Goal: Transaction & Acquisition: Obtain resource

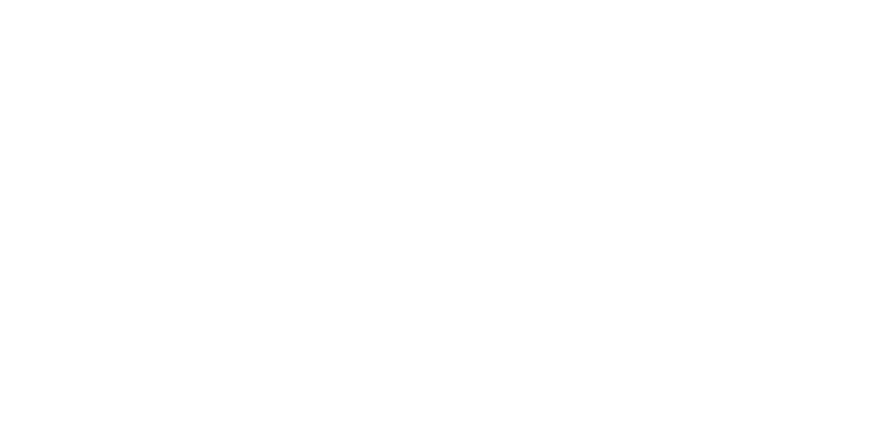
click at [212, 204] on div at bounding box center [448, 215] width 896 height 430
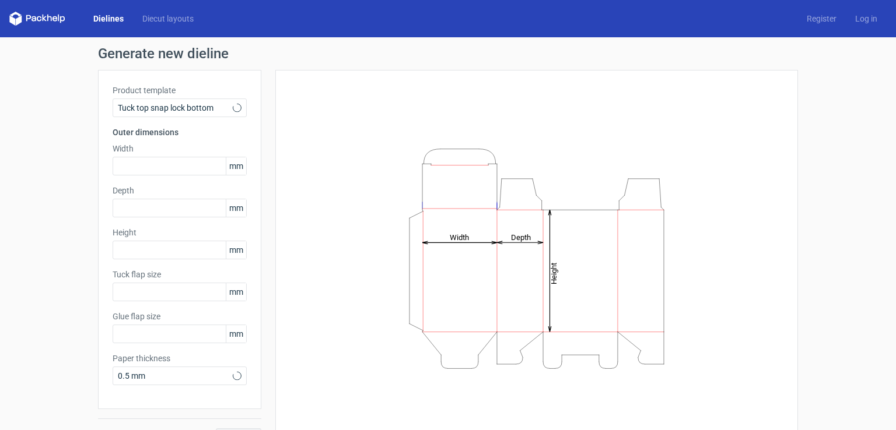
type input "15"
type input "10"
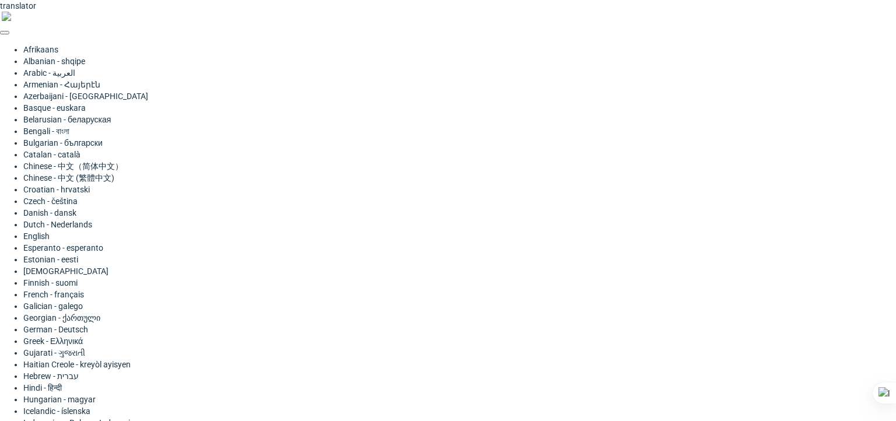
type input "285"
type input "85"
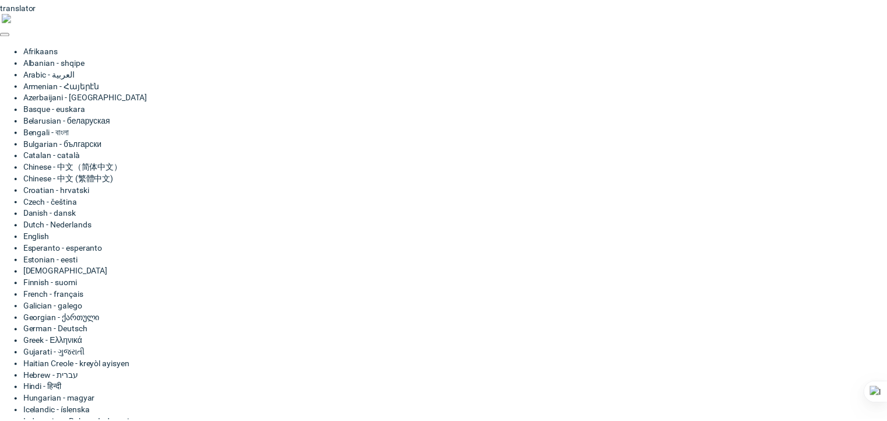
scroll to position [35, 0]
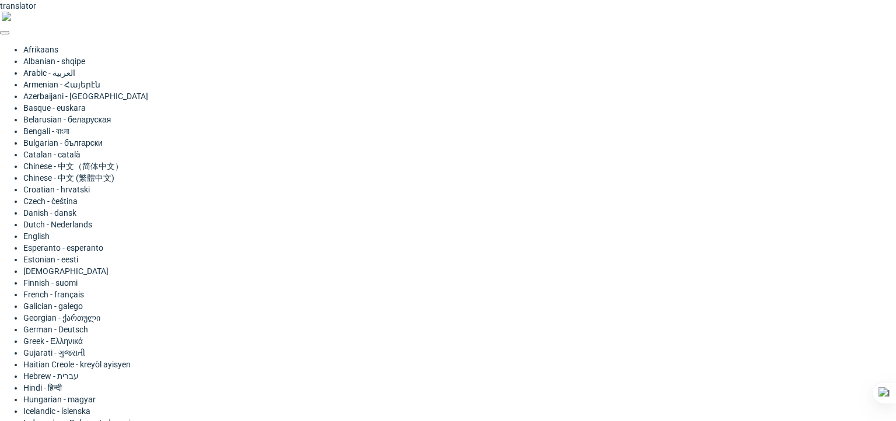
type input "145"
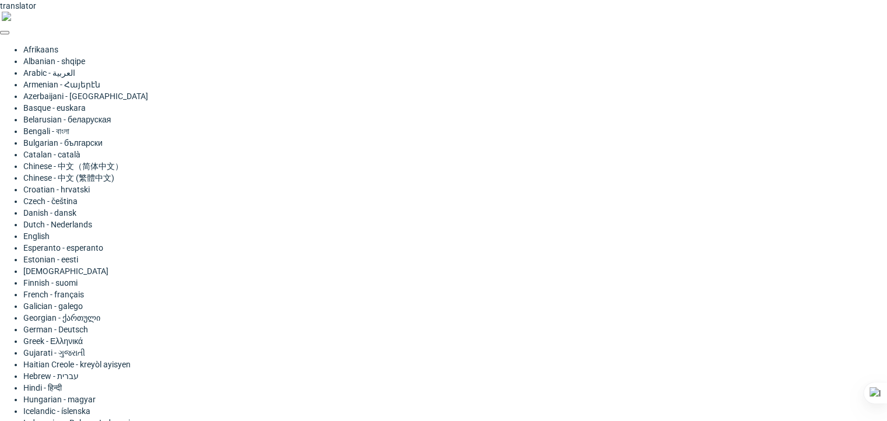
scroll to position [35, 0]
